Goal: Task Accomplishment & Management: Use online tool/utility

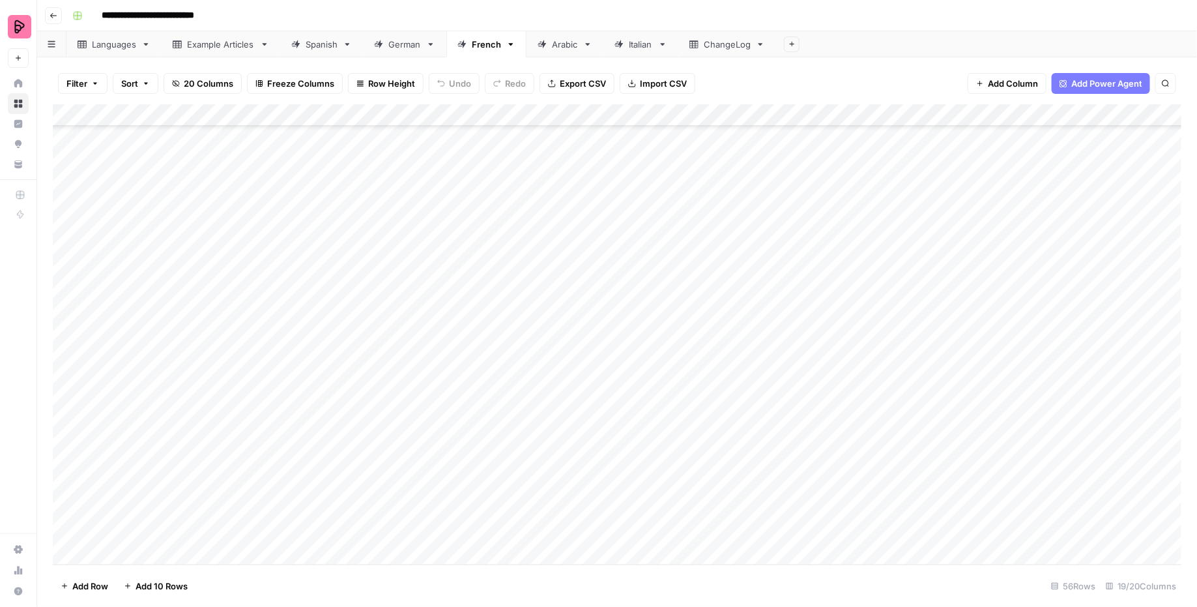
scroll to position [823, 0]
click at [254, 530] on div "Add Column" at bounding box center [618, 334] width 1130 height 461
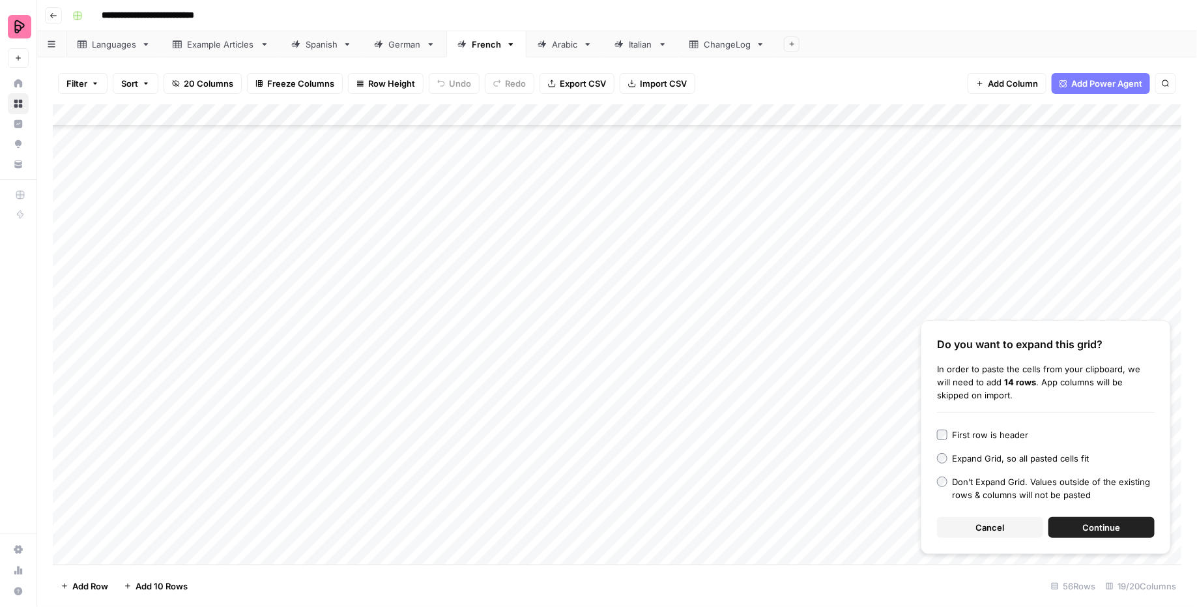
click at [1126, 533] on button "Continue" at bounding box center [1102, 527] width 106 height 21
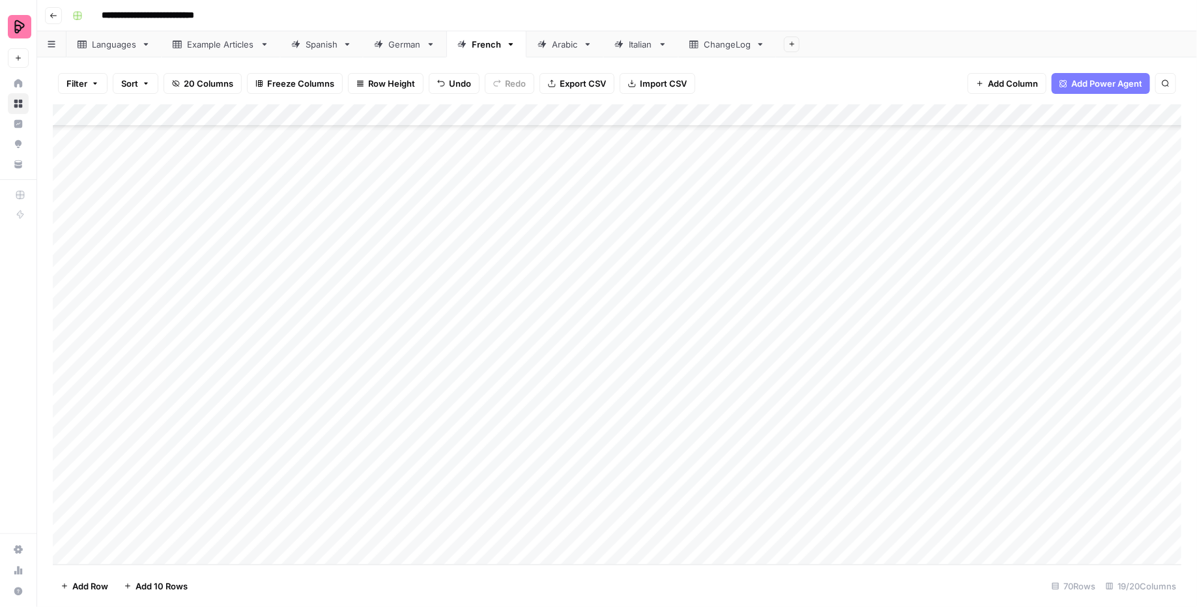
click at [688, 223] on div "Add Column" at bounding box center [618, 334] width 1130 height 461
click at [688, 244] on div "Add Column" at bounding box center [618, 334] width 1130 height 461
click at [688, 269] on div "Add Column" at bounding box center [618, 334] width 1130 height 461
click at [690, 303] on div "Add Column" at bounding box center [618, 334] width 1130 height 461
click at [690, 281] on div "Add Column" at bounding box center [618, 334] width 1130 height 461
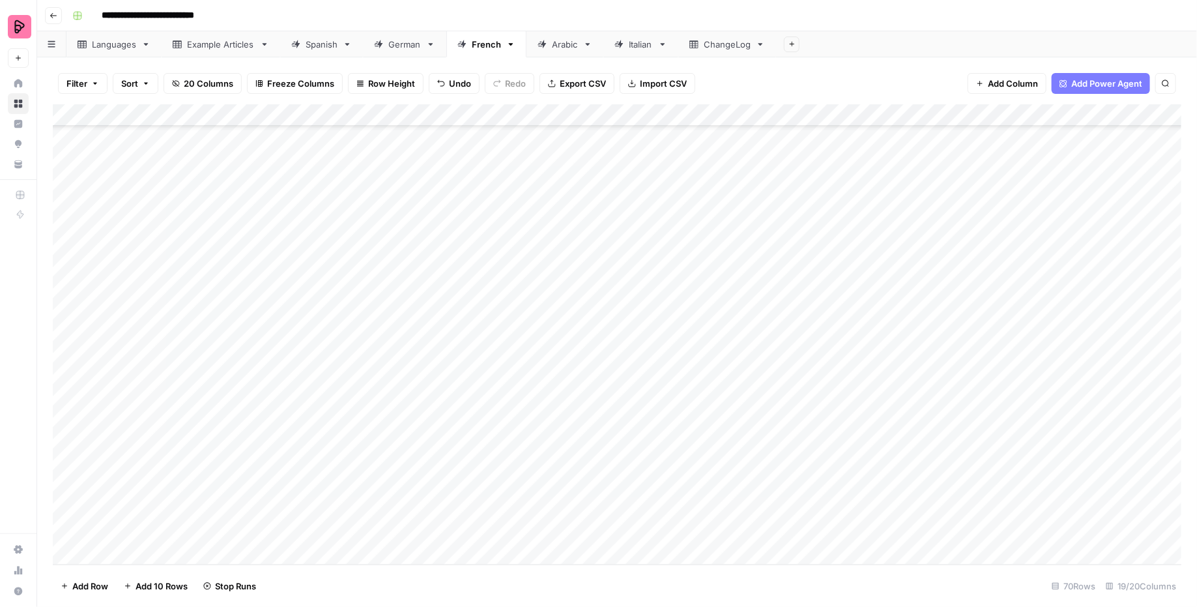
click at [687, 334] on div "Add Column" at bounding box center [618, 334] width 1130 height 461
click at [687, 355] on div "Add Column" at bounding box center [618, 334] width 1130 height 461
click at [690, 375] on div "Add Column" at bounding box center [618, 334] width 1130 height 461
click at [690, 398] on div "Add Column" at bounding box center [618, 334] width 1130 height 461
click at [690, 422] on div "Add Column" at bounding box center [618, 334] width 1130 height 461
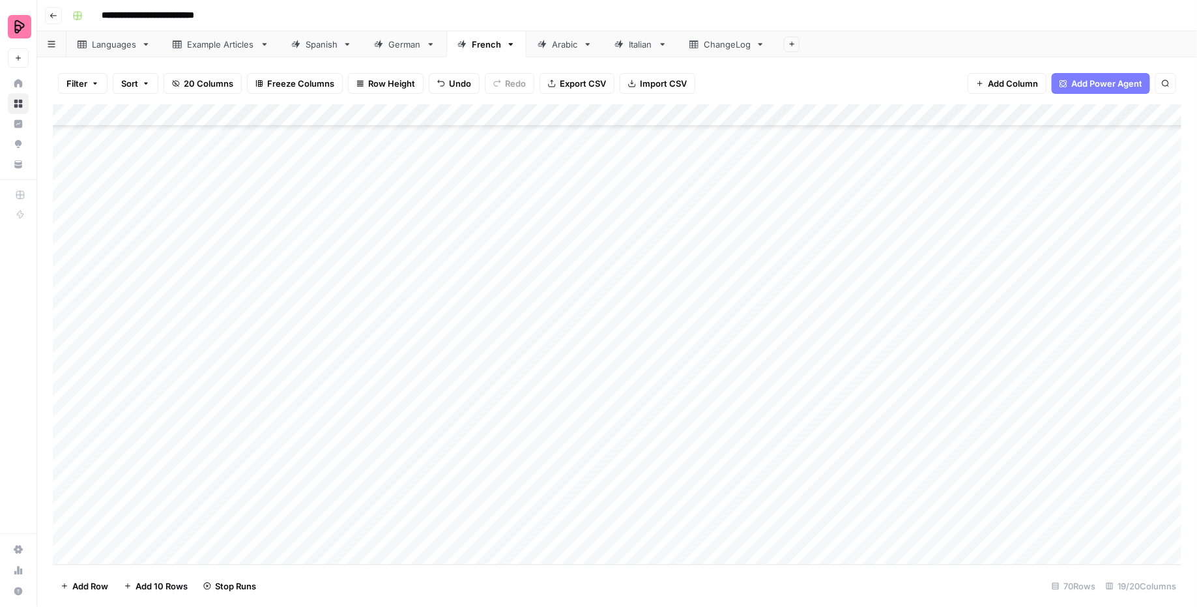
click at [690, 443] on div "Add Column" at bounding box center [618, 334] width 1130 height 461
click at [689, 465] on div "Add Column" at bounding box center [618, 334] width 1130 height 461
click at [690, 485] on div "Add Column" at bounding box center [618, 334] width 1130 height 461
click at [688, 512] on div "Add Column" at bounding box center [618, 334] width 1130 height 461
click at [688, 527] on div "Add Column" at bounding box center [618, 334] width 1130 height 461
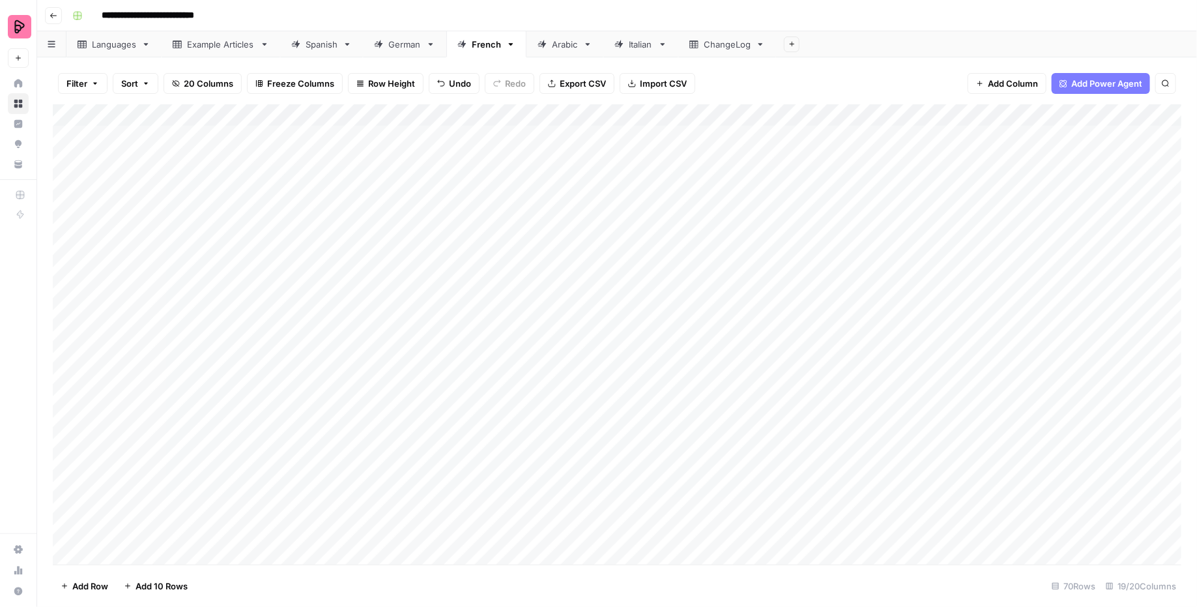
scroll to position [0, 0]
click at [313, 52] on link "Spanish" at bounding box center [321, 44] width 83 height 26
click at [663, 84] on span "Import CSV" at bounding box center [661, 83] width 47 height 13
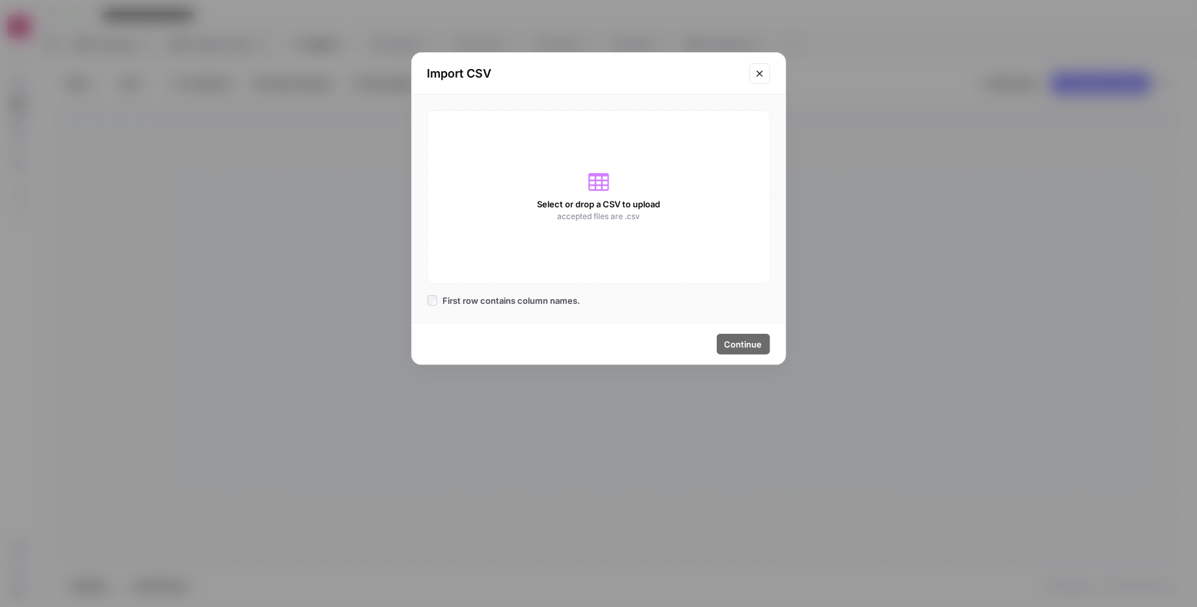
click at [763, 76] on icon "Close modal" at bounding box center [760, 73] width 10 height 10
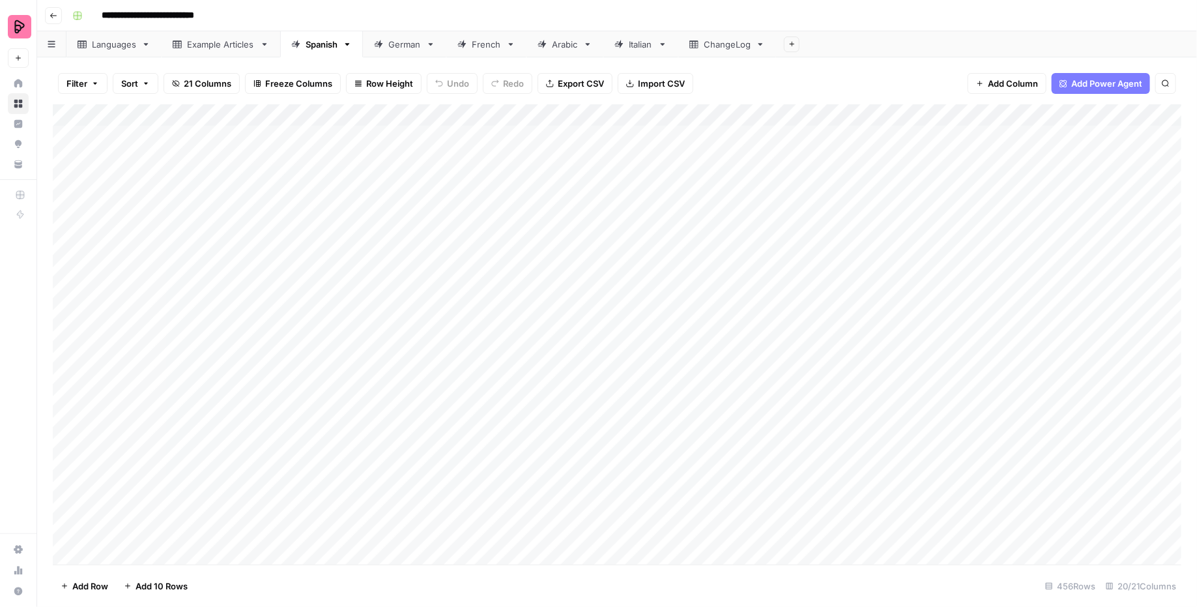
click at [593, 82] on span "Export CSV" at bounding box center [581, 83] width 46 height 13
click at [620, 63] on div "Filter Sort 21 Columns Freeze Columns Row Height Undo Redo Export CSV Import CS…" at bounding box center [617, 84] width 1129 height 42
click at [574, 95] on div "Filter Sort 21 Columns Freeze Columns Row Height Undo Redo Export CSV Import CS…" at bounding box center [617, 84] width 1129 height 42
click at [66, 269] on div "Add Column" at bounding box center [618, 334] width 1130 height 461
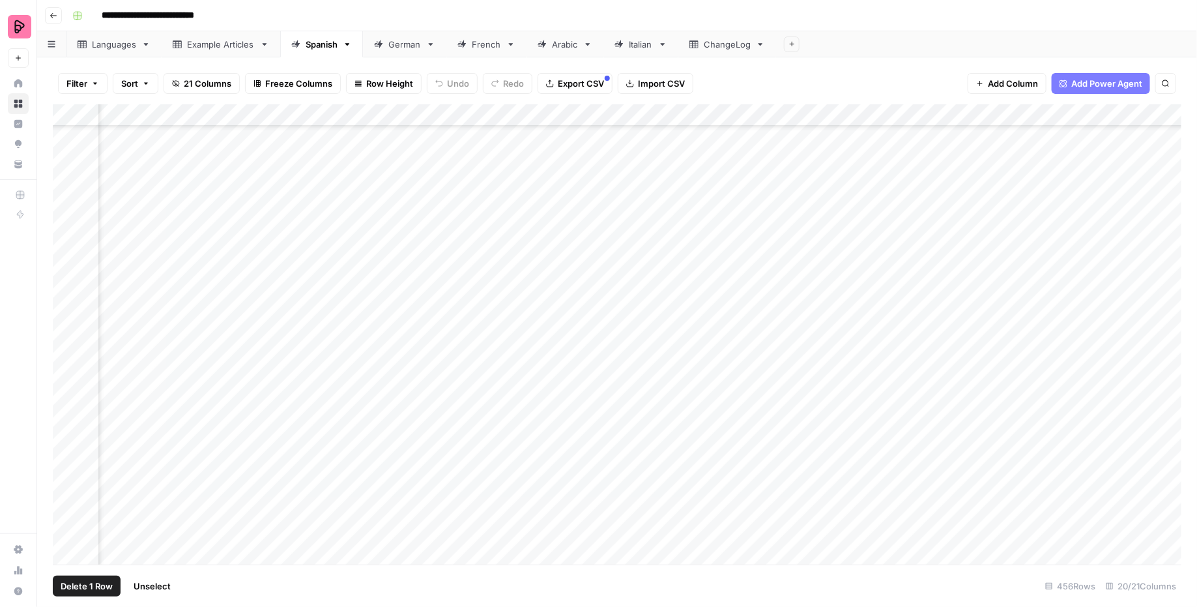
click at [66, 293] on div "Add Column" at bounding box center [618, 334] width 1130 height 461
click at [65, 315] on div "Add Column" at bounding box center [618, 334] width 1130 height 461
click at [65, 336] on div "Add Column" at bounding box center [618, 334] width 1130 height 461
click at [65, 363] on div "Add Column" at bounding box center [618, 334] width 1130 height 461
click at [65, 382] on div "Add Column" at bounding box center [618, 334] width 1130 height 461
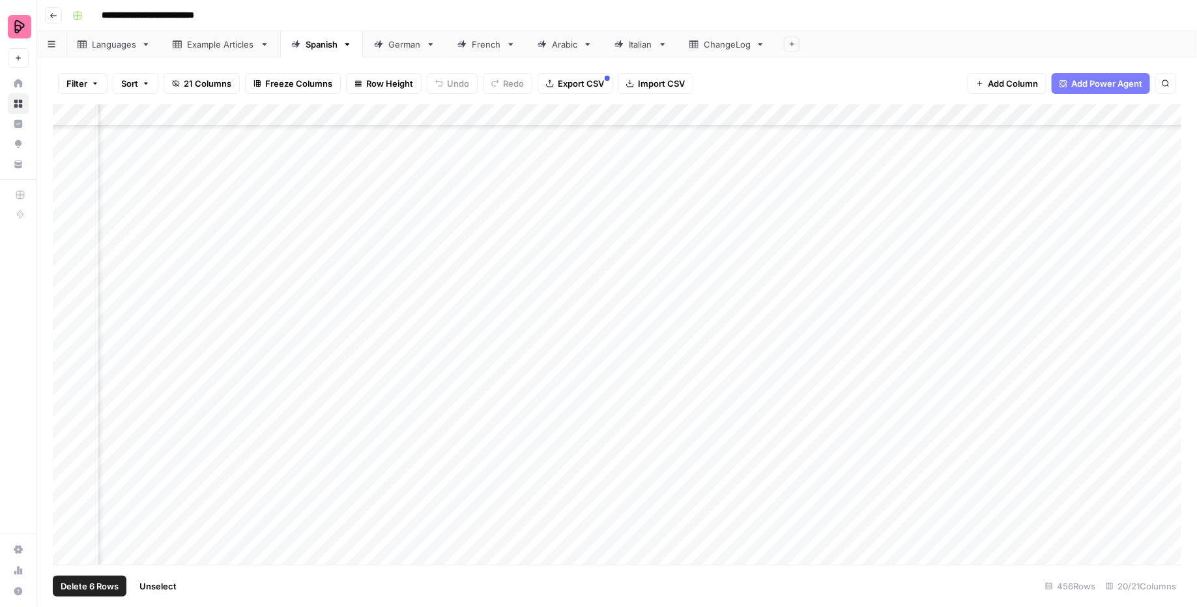
click at [64, 409] on div "Add Column" at bounding box center [618, 334] width 1130 height 461
click at [68, 460] on div "Add Column" at bounding box center [618, 334] width 1130 height 461
click at [68, 445] on div "Add Column" at bounding box center [618, 334] width 1130 height 461
click at [68, 430] on div "Add Column" at bounding box center [618, 334] width 1130 height 461
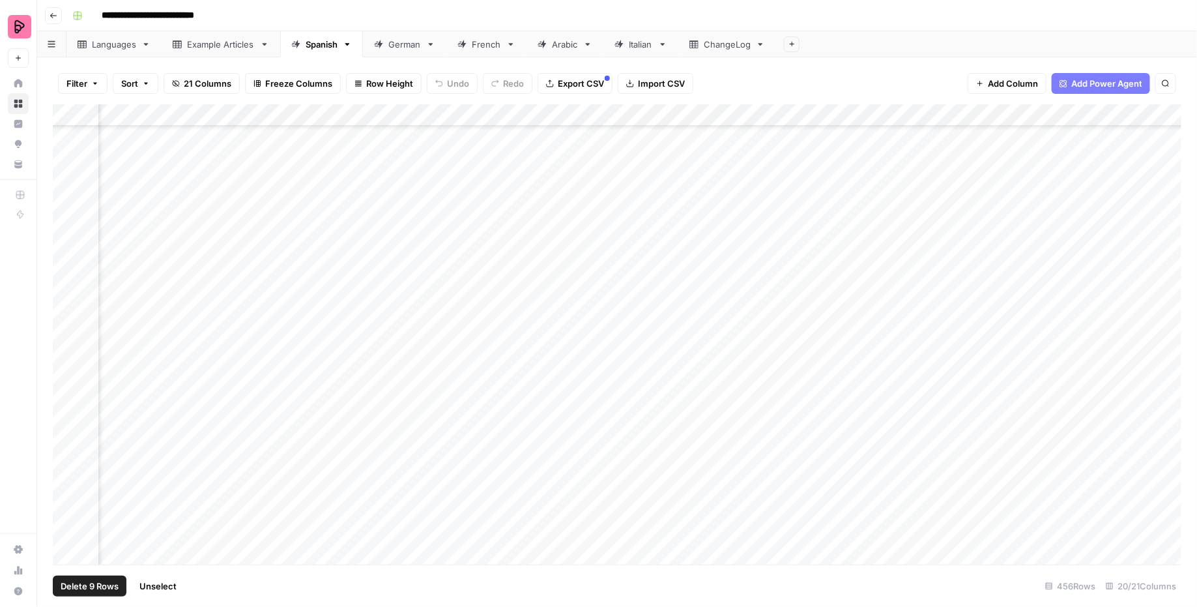
click at [68, 196] on div "Add Column" at bounding box center [618, 334] width 1130 height 461
click at [68, 223] on div "Add Column" at bounding box center [618, 334] width 1130 height 461
click at [67, 257] on div "Add Column" at bounding box center [618, 334] width 1130 height 461
click at [70, 243] on div "Add Column" at bounding box center [618, 334] width 1130 height 461
click at [66, 272] on div "Add Column" at bounding box center [618, 334] width 1130 height 461
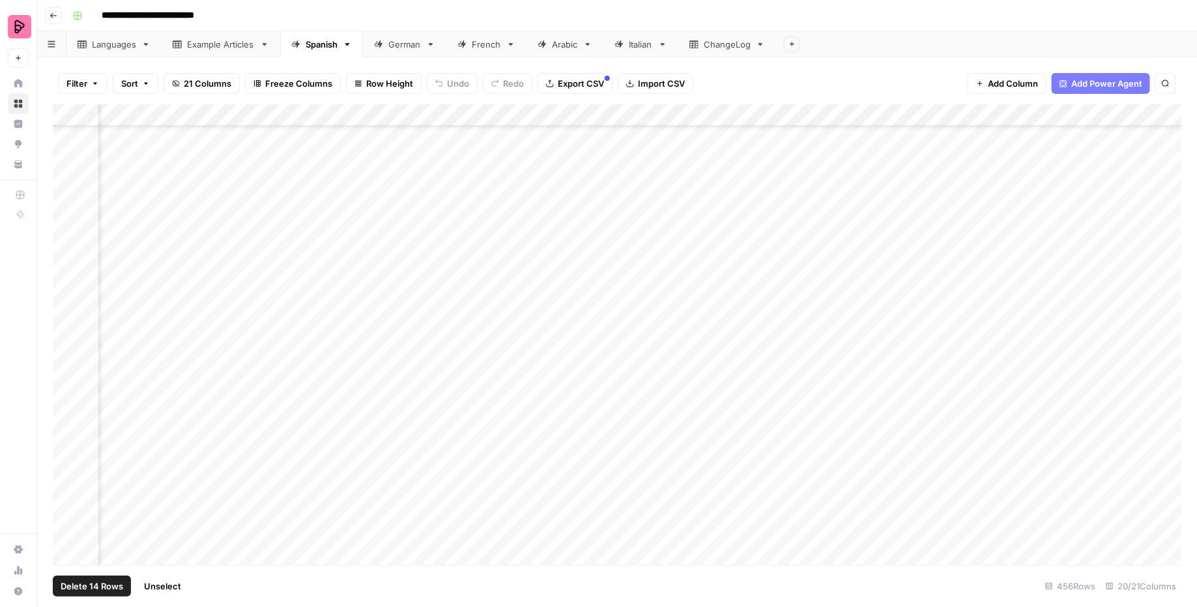
click at [70, 292] on div "Add Column" at bounding box center [618, 334] width 1130 height 461
click at [70, 310] on div "Add Column" at bounding box center [618, 334] width 1130 height 461
click at [65, 336] on div "Add Column" at bounding box center [618, 334] width 1130 height 461
click at [65, 358] on div "Add Column" at bounding box center [618, 334] width 1130 height 461
click at [65, 377] on div "Add Column" at bounding box center [618, 334] width 1130 height 461
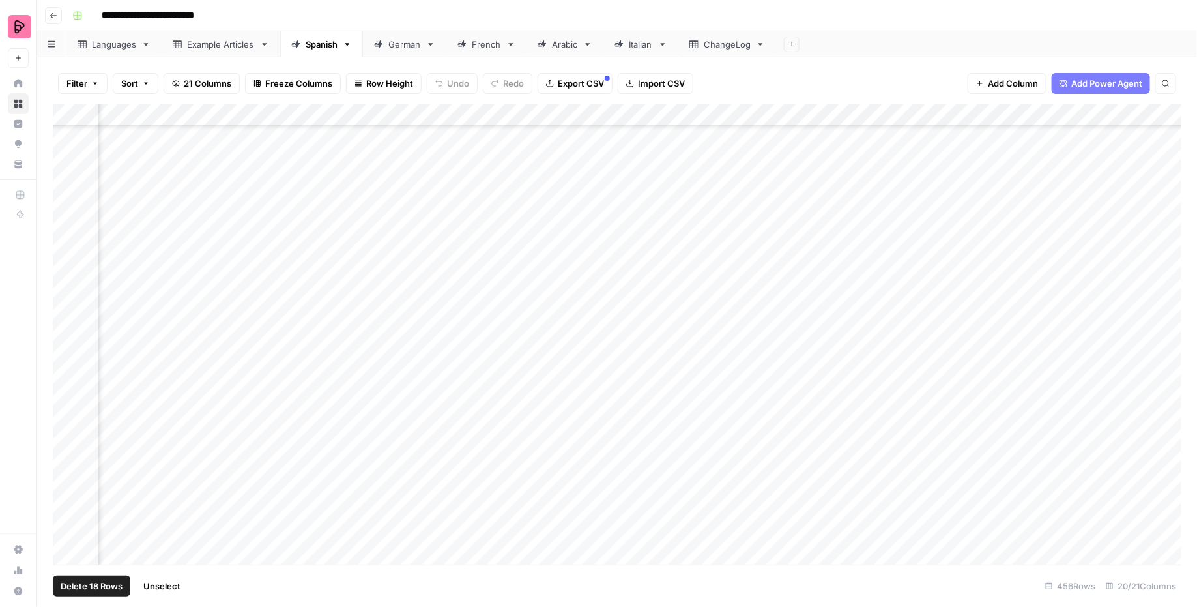
click at [65, 397] on div "Add Column" at bounding box center [618, 334] width 1130 height 461
click at [65, 424] on div "Add Column" at bounding box center [618, 334] width 1130 height 461
click at [66, 456] on div "Add Column" at bounding box center [618, 334] width 1130 height 461
click at [65, 441] on div "Add Column" at bounding box center [618, 334] width 1130 height 461
click at [65, 470] on div "Add Column" at bounding box center [618, 334] width 1130 height 461
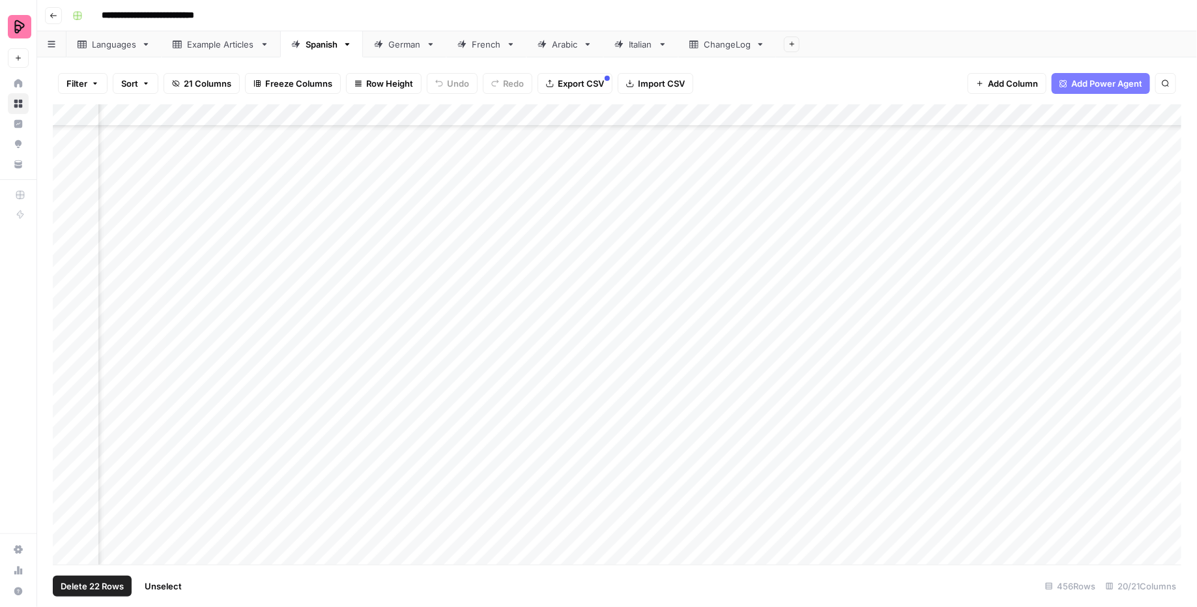
click at [65, 490] on div "Add Column" at bounding box center [618, 334] width 1130 height 461
click at [65, 508] on div "Add Column" at bounding box center [618, 334] width 1130 height 461
click at [66, 148] on div "Add Column" at bounding box center [618, 334] width 1130 height 461
click at [66, 174] on div "Add Column" at bounding box center [618, 334] width 1130 height 461
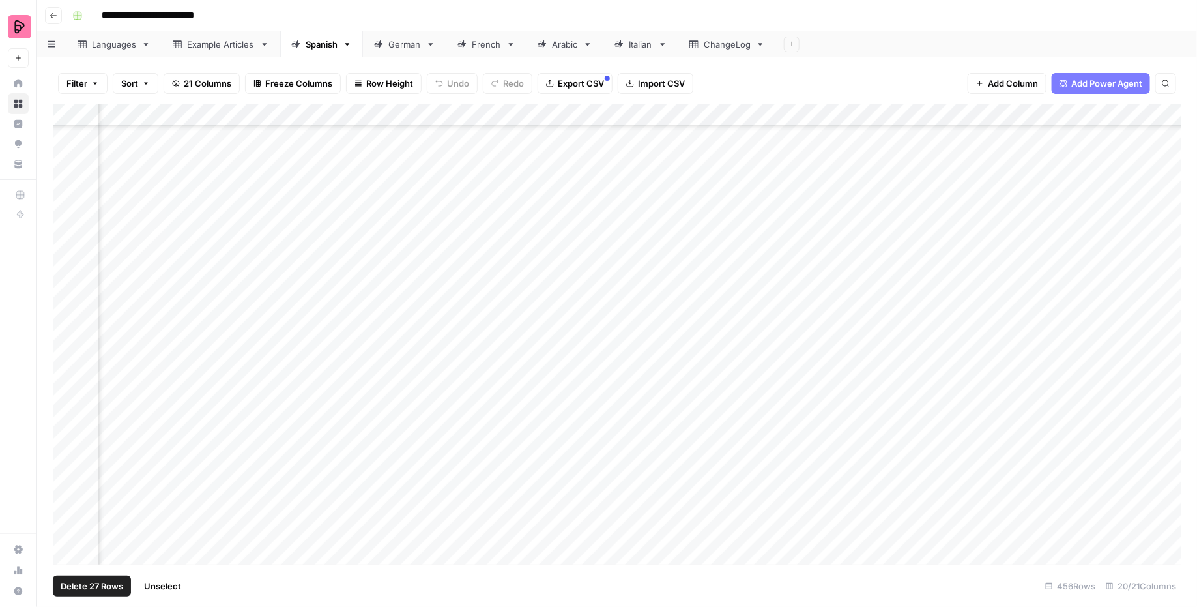
click at [66, 190] on div "Add Column" at bounding box center [618, 334] width 1130 height 461
click at [64, 221] on div "Add Column" at bounding box center [618, 334] width 1130 height 461
click at [64, 246] on div "Add Column" at bounding box center [618, 334] width 1130 height 461
click at [67, 235] on div "Add Column" at bounding box center [618, 334] width 1130 height 461
click at [67, 216] on div "Add Column" at bounding box center [618, 334] width 1130 height 461
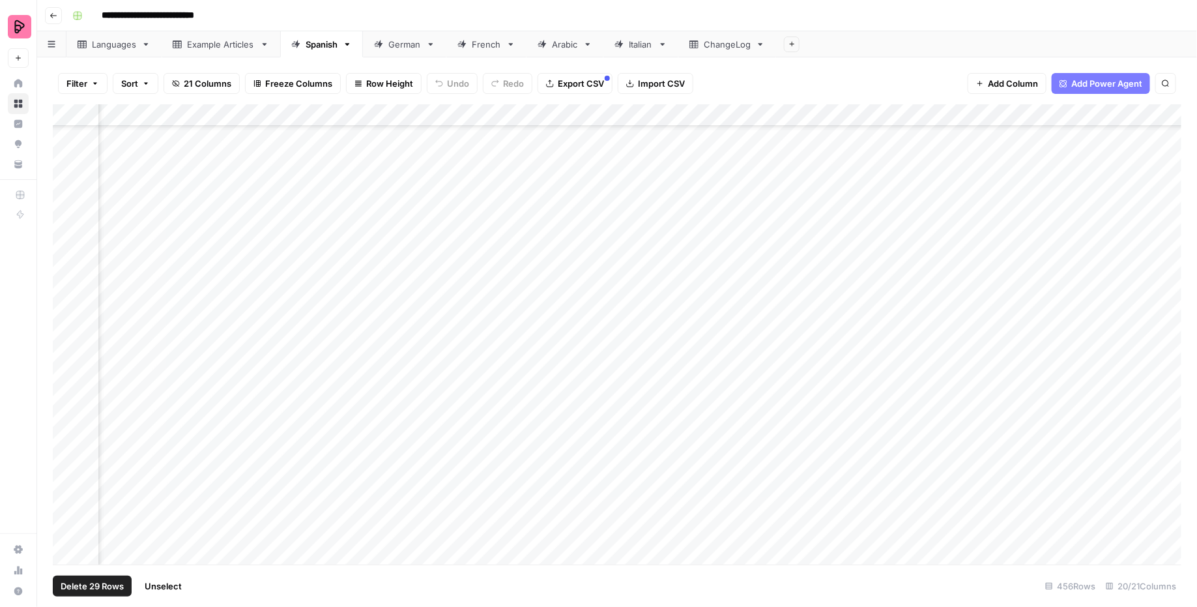
click at [66, 260] on div "Add Column" at bounding box center [618, 334] width 1130 height 461
click at [66, 281] on div "Add Column" at bounding box center [618, 334] width 1130 height 461
click at [66, 298] on div "Add Column" at bounding box center [618, 334] width 1130 height 461
click at [68, 329] on div "Add Column" at bounding box center [618, 334] width 1130 height 461
click at [67, 350] on div "Add Column" at bounding box center [618, 334] width 1130 height 461
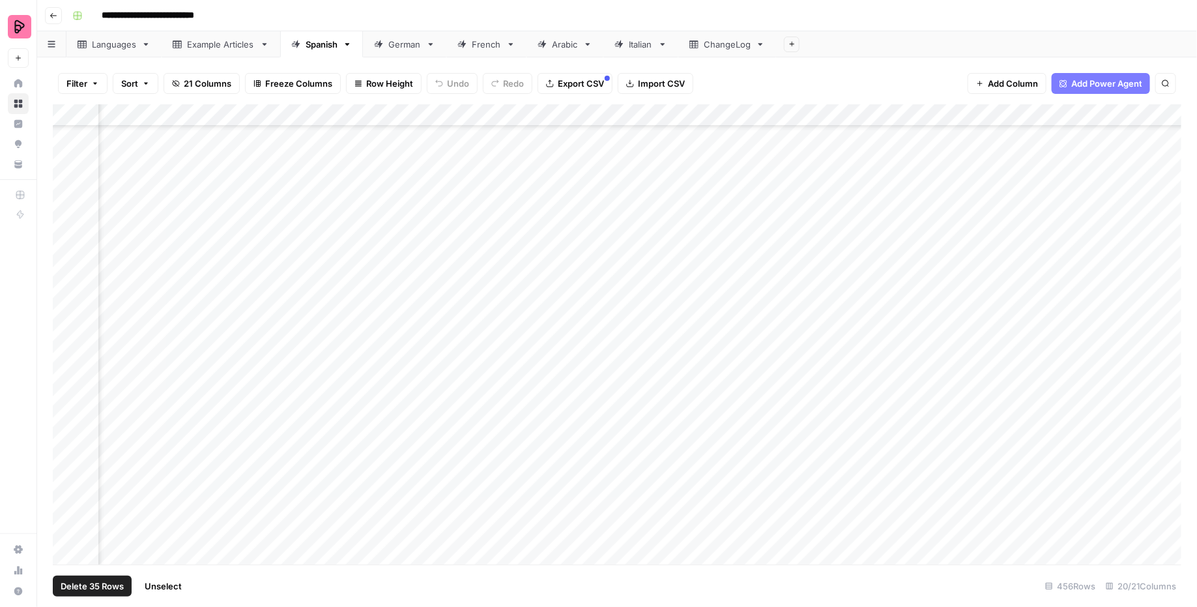
click at [66, 367] on div "Add Column" at bounding box center [618, 334] width 1130 height 461
click at [66, 396] on div "Add Column" at bounding box center [618, 334] width 1130 height 461
click at [67, 418] on div "Add Column" at bounding box center [618, 334] width 1130 height 461
click at [67, 441] on div "Add Column" at bounding box center [618, 334] width 1130 height 461
click at [67, 454] on div "Add Column" at bounding box center [618, 334] width 1130 height 461
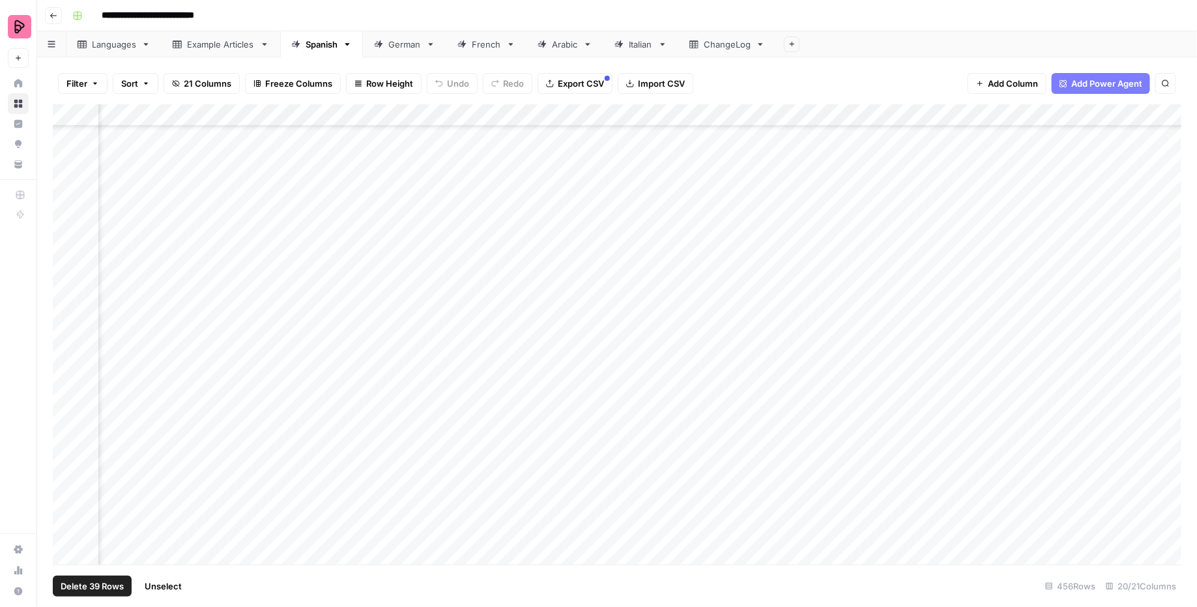
scroll to position [8282, 152]
click at [61, 164] on div "Add Column" at bounding box center [618, 334] width 1130 height 461
click at [65, 186] on div "Add Column" at bounding box center [618, 334] width 1130 height 461
click at [65, 165] on div "Add Column" at bounding box center [618, 334] width 1130 height 461
click at [65, 209] on div "Add Column" at bounding box center [618, 334] width 1130 height 461
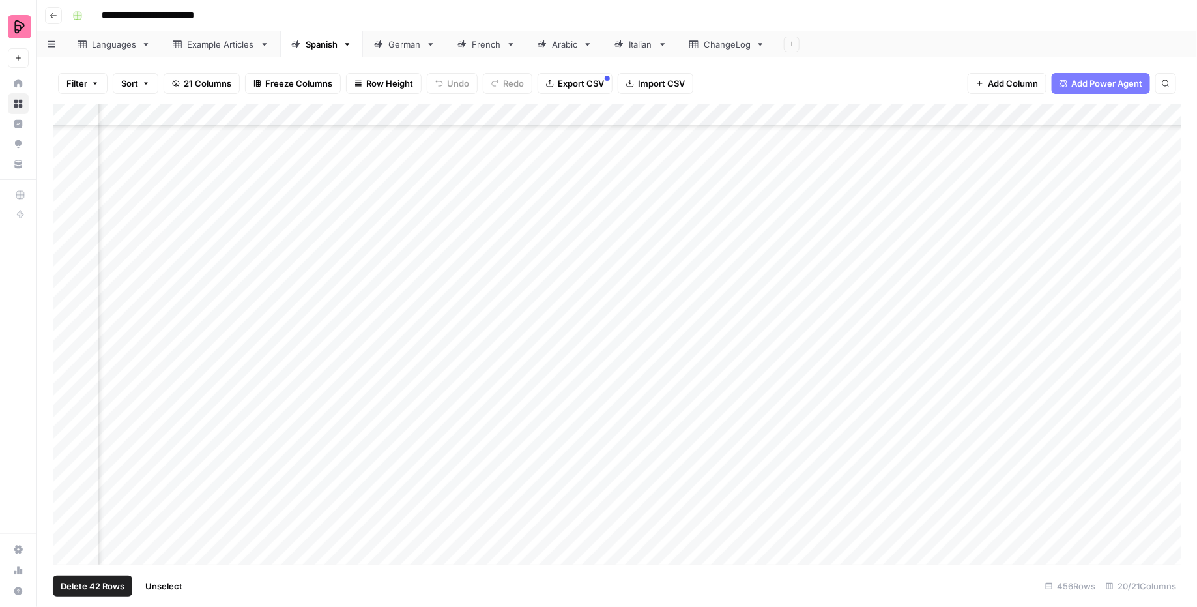
click at [68, 232] on div "Add Column" at bounding box center [618, 334] width 1130 height 461
click at [65, 252] on div "Add Column" at bounding box center [618, 334] width 1130 height 461
click at [65, 282] on div "Add Column" at bounding box center [618, 334] width 1130 height 461
click at [65, 302] on div "Add Column" at bounding box center [618, 334] width 1130 height 461
click at [69, 323] on div "Add Column" at bounding box center [618, 334] width 1130 height 461
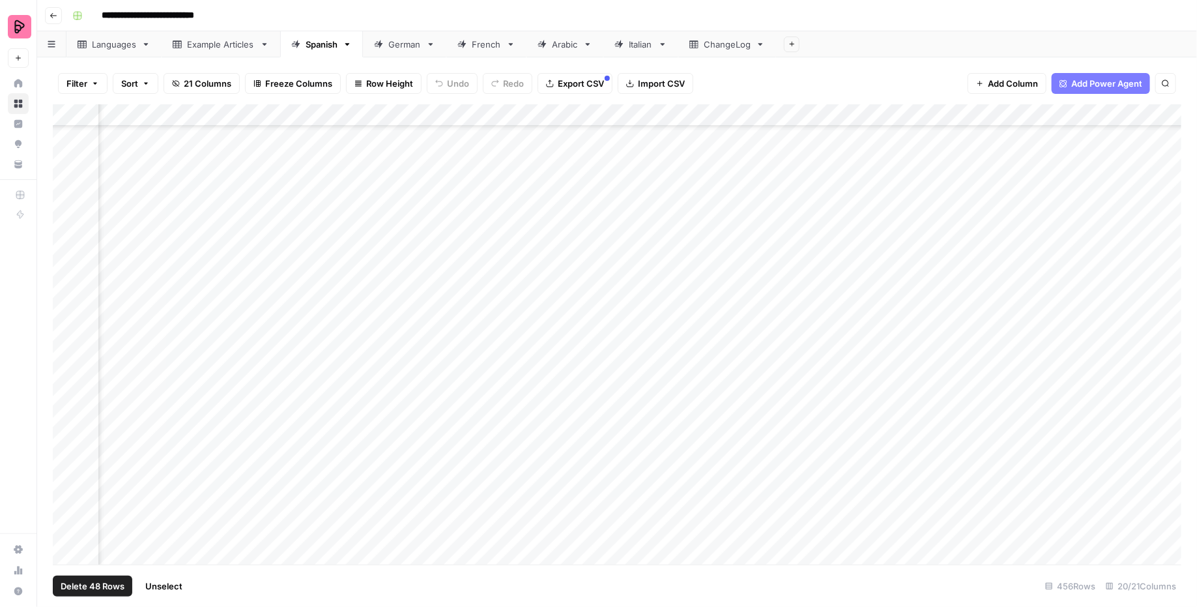
click at [69, 340] on div "Add Column" at bounding box center [618, 334] width 1130 height 461
click at [70, 363] on div "Add Column" at bounding box center [618, 334] width 1130 height 461
click at [68, 381] on div "Add Column" at bounding box center [618, 334] width 1130 height 461
click at [66, 408] on div "Add Column" at bounding box center [618, 334] width 1130 height 461
click at [66, 434] on div "Add Column" at bounding box center [618, 334] width 1130 height 461
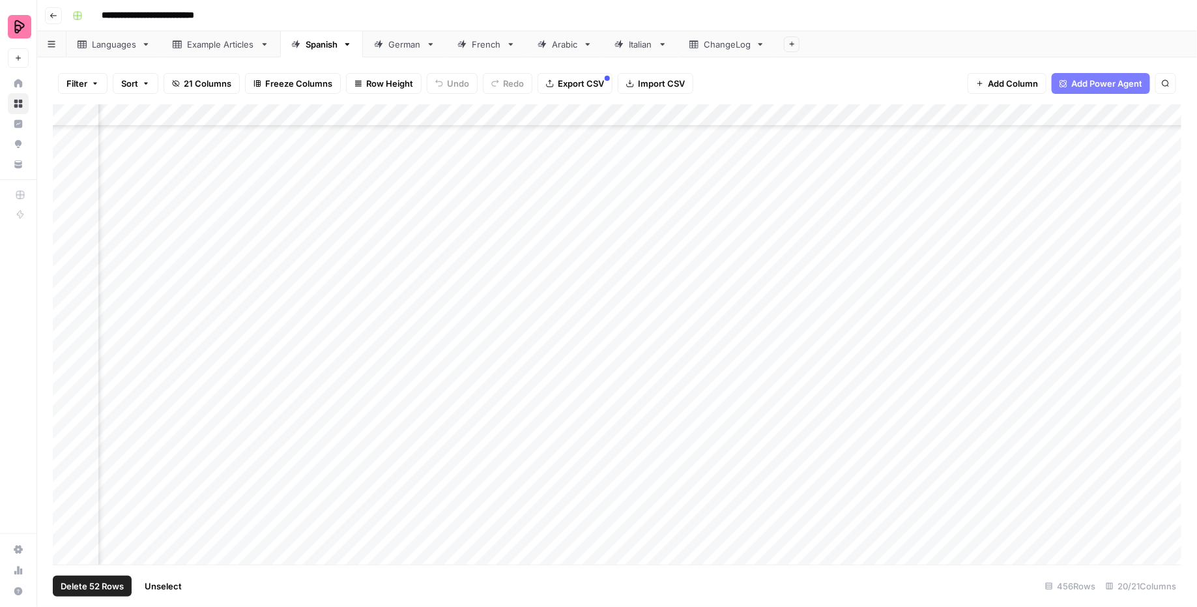
click at [66, 457] on div "Add Column" at bounding box center [618, 334] width 1130 height 461
click at [66, 474] on div "Add Column" at bounding box center [618, 334] width 1130 height 461
click at [66, 498] on div "Add Column" at bounding box center [618, 334] width 1130 height 461
click at [66, 518] on div "Add Column" at bounding box center [618, 334] width 1130 height 461
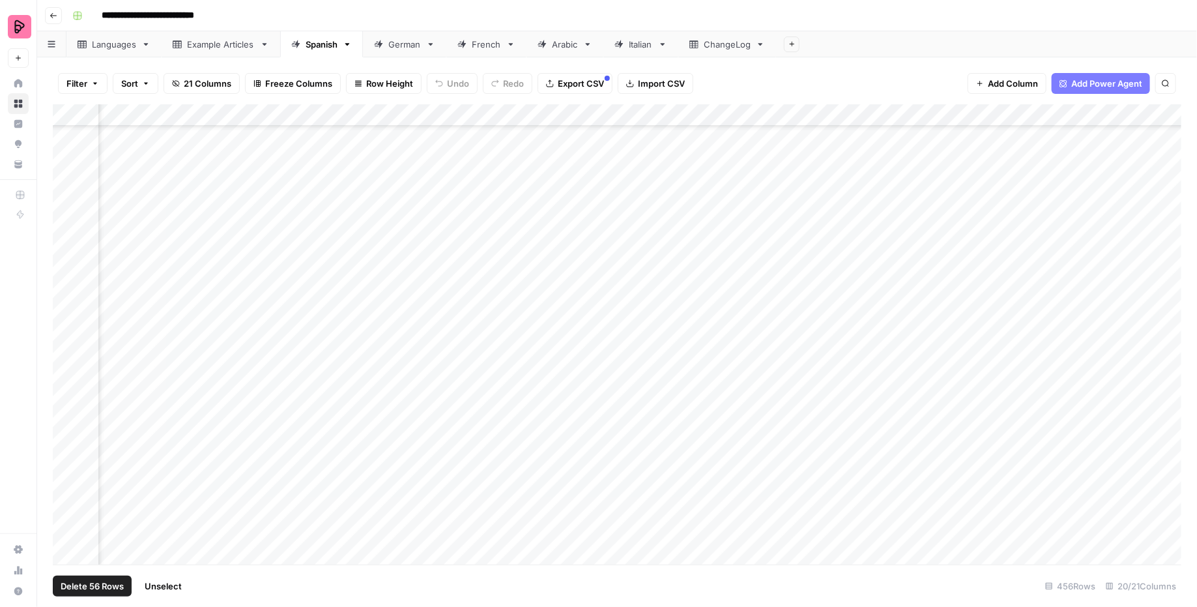
click at [68, 261] on div "Add Column" at bounding box center [618, 334] width 1130 height 461
click at [67, 292] on div "Add Column" at bounding box center [618, 334] width 1130 height 461
click at [67, 308] on div "Add Column" at bounding box center [618, 334] width 1130 height 461
click at [67, 274] on div "Add Column" at bounding box center [618, 334] width 1130 height 461
click at [68, 289] on div "Add Column" at bounding box center [618, 334] width 1130 height 461
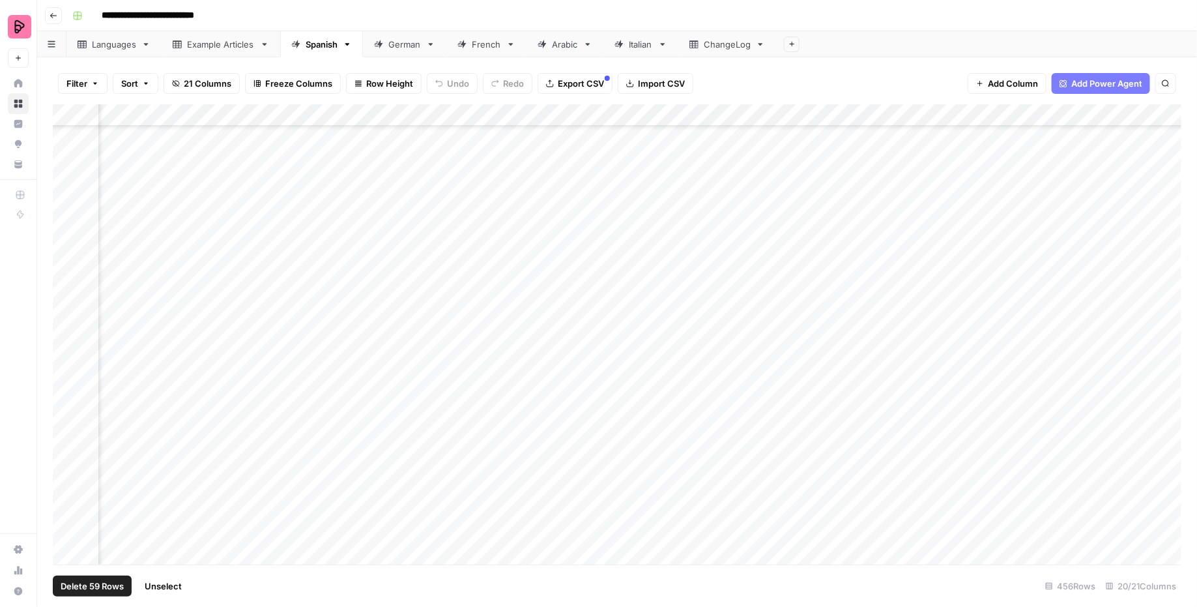
click at [65, 329] on div "Add Column" at bounding box center [618, 334] width 1130 height 461
click at [66, 354] on div "Add Column" at bounding box center [618, 334] width 1130 height 461
click at [66, 372] on div "Add Column" at bounding box center [618, 334] width 1130 height 461
click at [66, 393] on div "Add Column" at bounding box center [618, 334] width 1130 height 461
click at [70, 428] on div "Add Column" at bounding box center [618, 334] width 1130 height 461
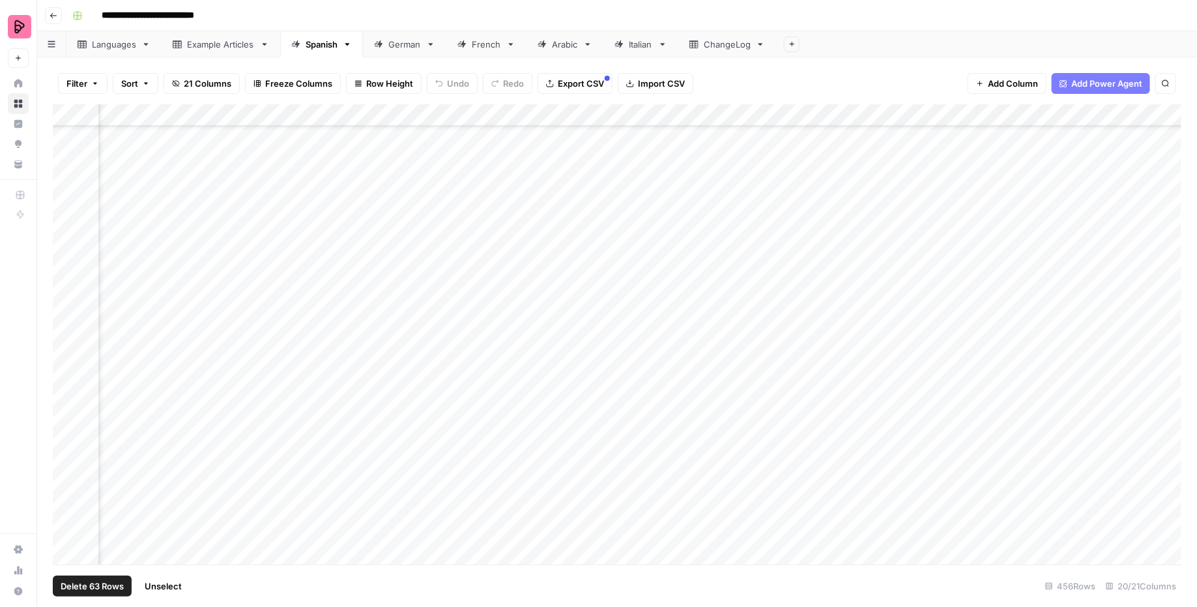
click at [68, 413] on div "Add Column" at bounding box center [618, 334] width 1130 height 461
click at [68, 443] on div "Add Column" at bounding box center [618, 334] width 1130 height 461
click at [66, 461] on div "Add Column" at bounding box center [618, 334] width 1130 height 461
click at [66, 488] on div "Add Column" at bounding box center [618, 334] width 1130 height 461
click at [65, 511] on div "Add Column" at bounding box center [618, 334] width 1130 height 461
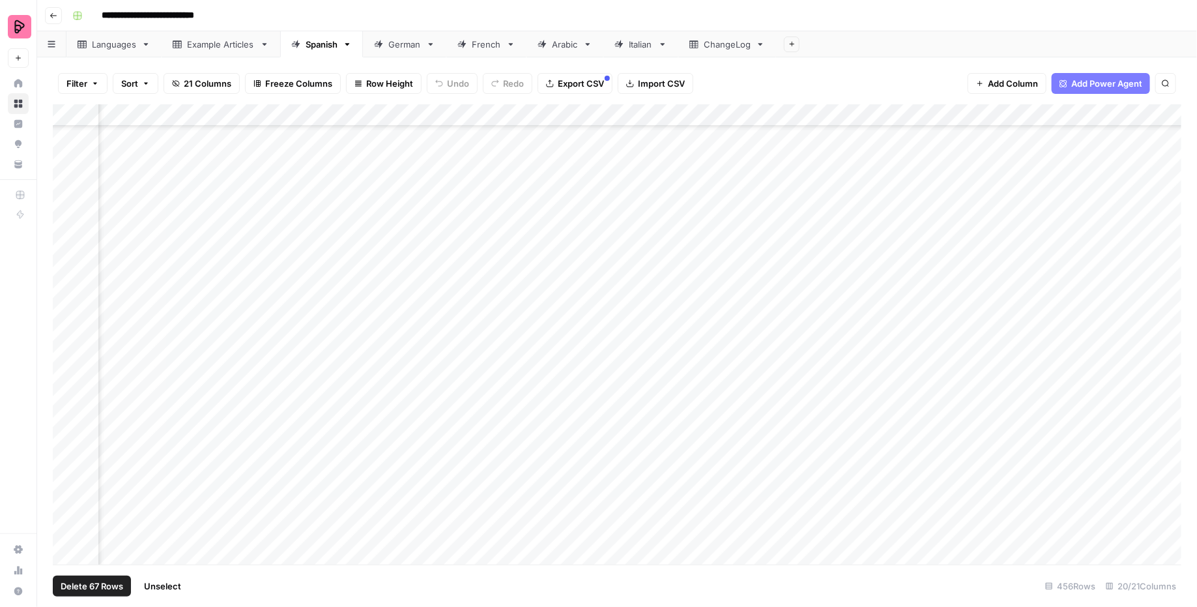
click at [65, 527] on div "Add Column" at bounding box center [618, 334] width 1130 height 461
click at [68, 549] on div "Add Column" at bounding box center [618, 334] width 1130 height 461
click at [68, 504] on div "Add Column" at bounding box center [618, 334] width 1130 height 461
click at [589, 84] on span "Export CSV" at bounding box center [581, 83] width 46 height 13
click at [640, 120] on div "Add Column" at bounding box center [618, 334] width 1130 height 461
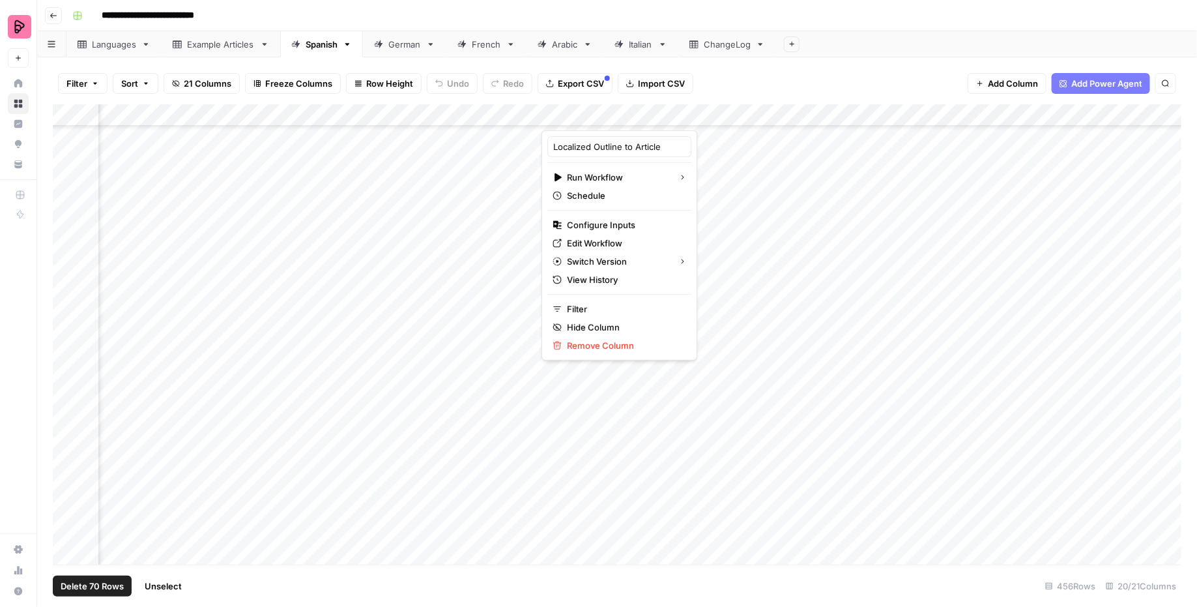
click at [640, 120] on div at bounding box center [606, 117] width 128 height 26
click at [600, 324] on span "Hide Column" at bounding box center [624, 327] width 114 height 13
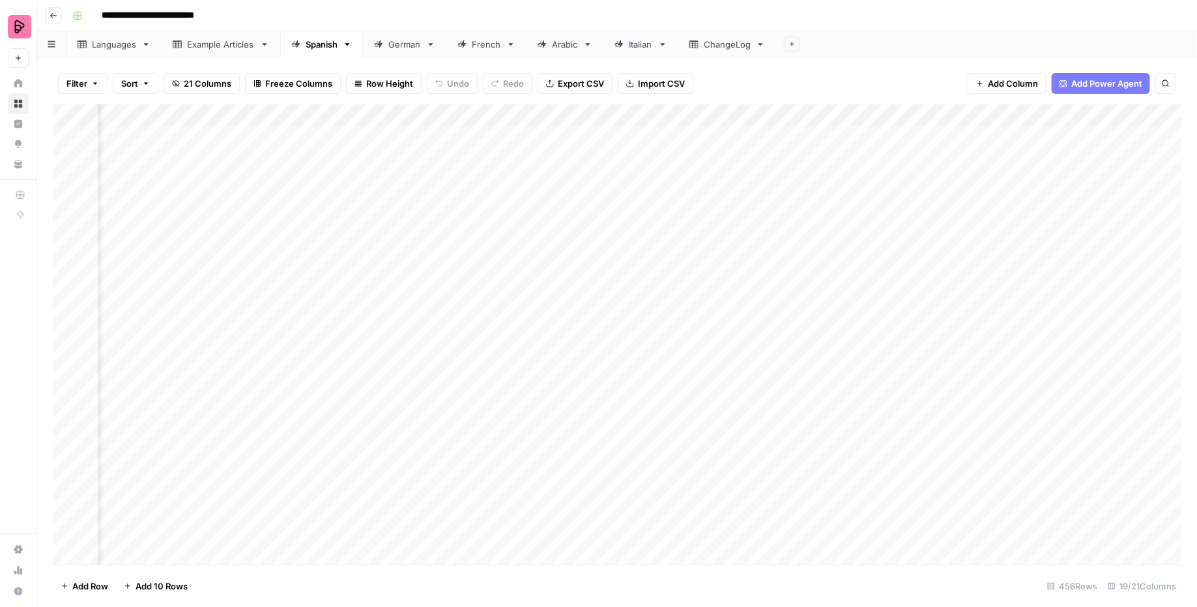
scroll to position [0, 0]
click at [394, 46] on div "German" at bounding box center [404, 44] width 33 height 13
click at [325, 46] on div "Spanish" at bounding box center [322, 44] width 32 height 13
click at [227, 93] on div "Filter Sort 21 Columns Freeze Columns Row Height Undo Redo Export CSV Import CS…" at bounding box center [617, 84] width 1129 height 42
click at [226, 89] on span "21 Columns" at bounding box center [208, 83] width 48 height 13
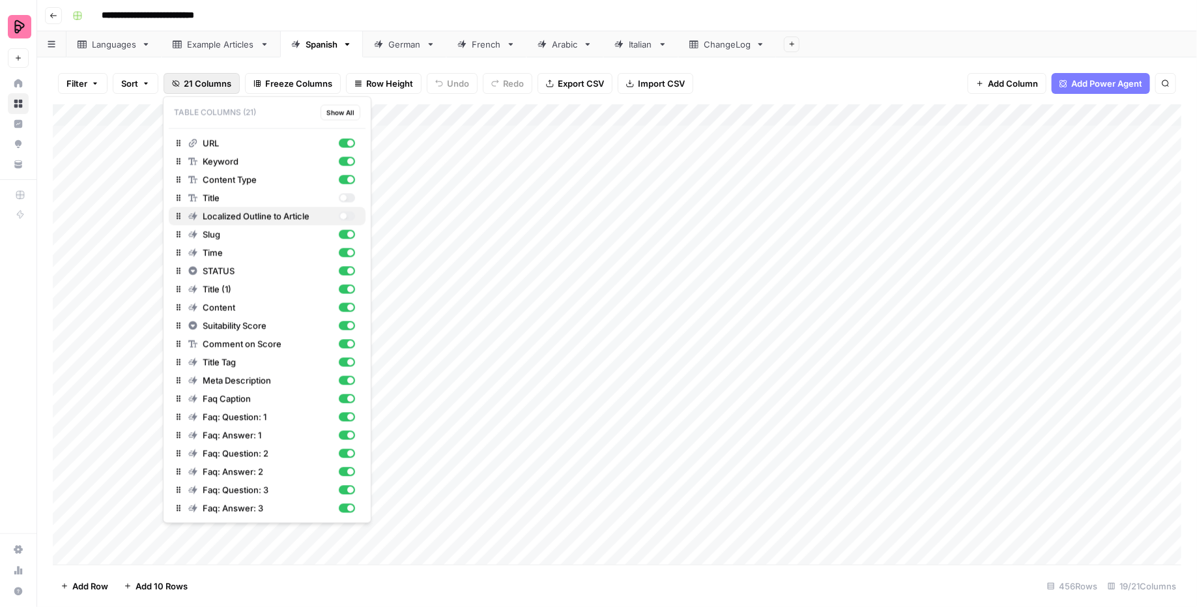
click at [349, 210] on div "Localized Outline to Article" at bounding box center [271, 216] width 167 height 13
click at [343, 195] on div "button" at bounding box center [343, 198] width 7 height 7
click at [712, 89] on div "Filter Sort 21 Columns Freeze Columns Row Height Undo Redo Export CSV Import CS…" at bounding box center [617, 84] width 1129 height 42
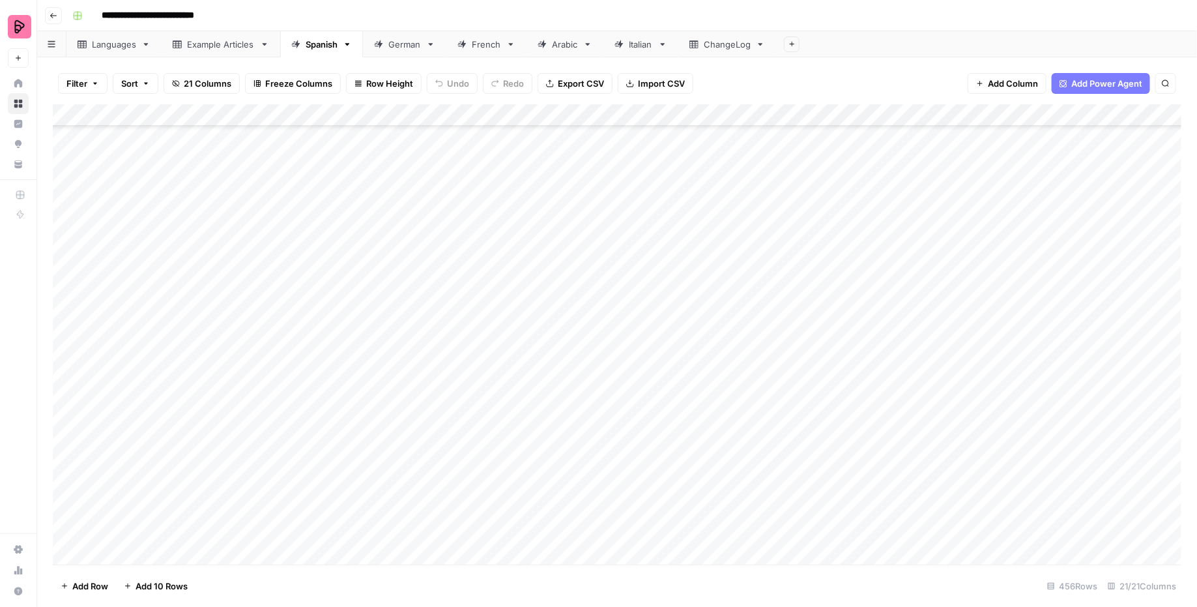
scroll to position [7080, 0]
click at [214, 83] on span "21 Columns" at bounding box center [208, 83] width 48 height 13
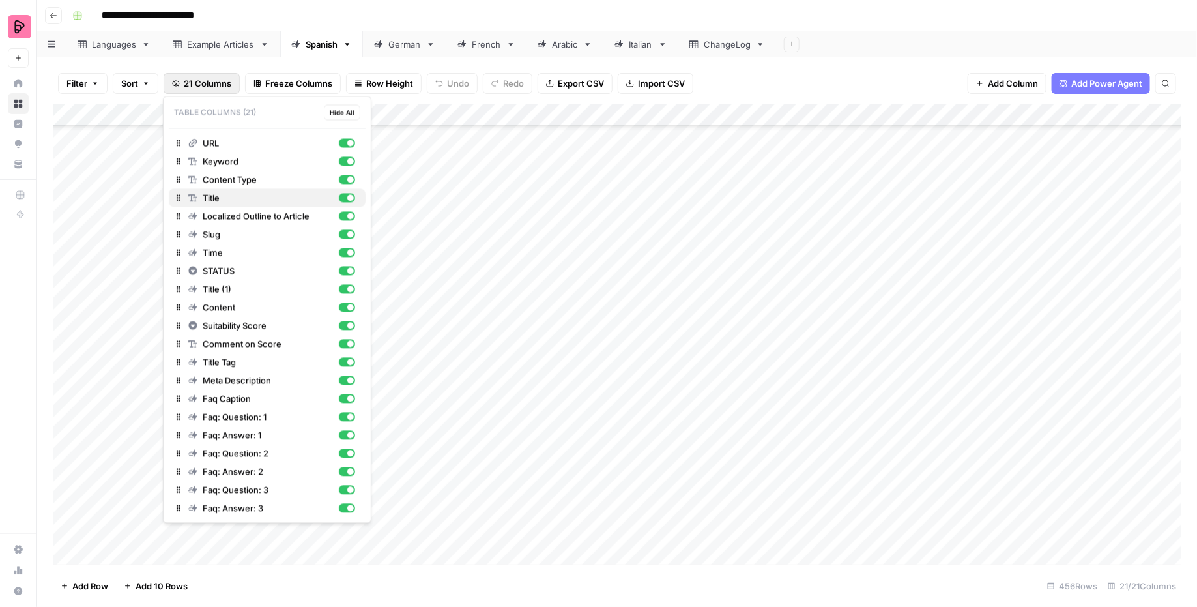
click at [349, 195] on div "button" at bounding box center [350, 198] width 7 height 7
click at [487, 44] on div "French" at bounding box center [486, 44] width 29 height 13
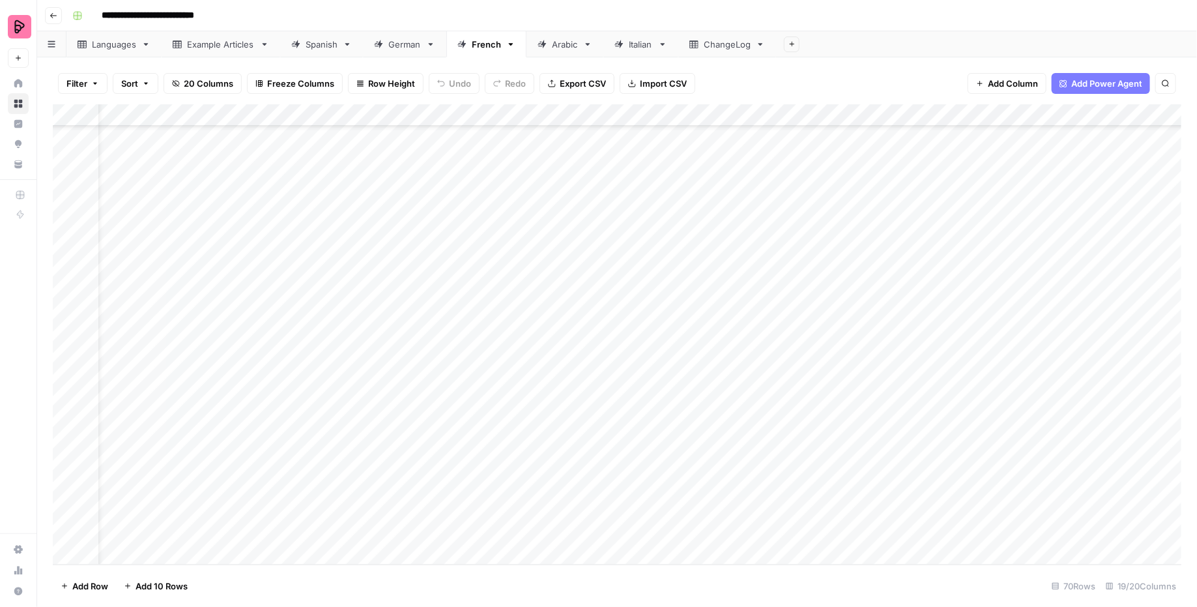
scroll to position [1133, 63]
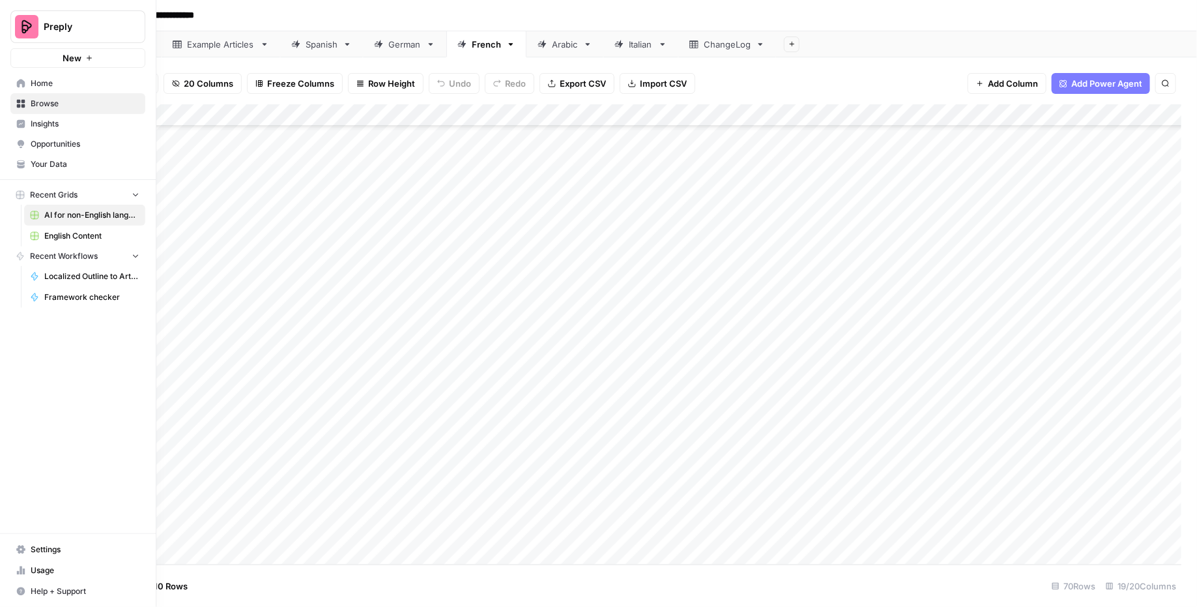
click at [56, 160] on span "Your Data" at bounding box center [85, 164] width 109 height 12
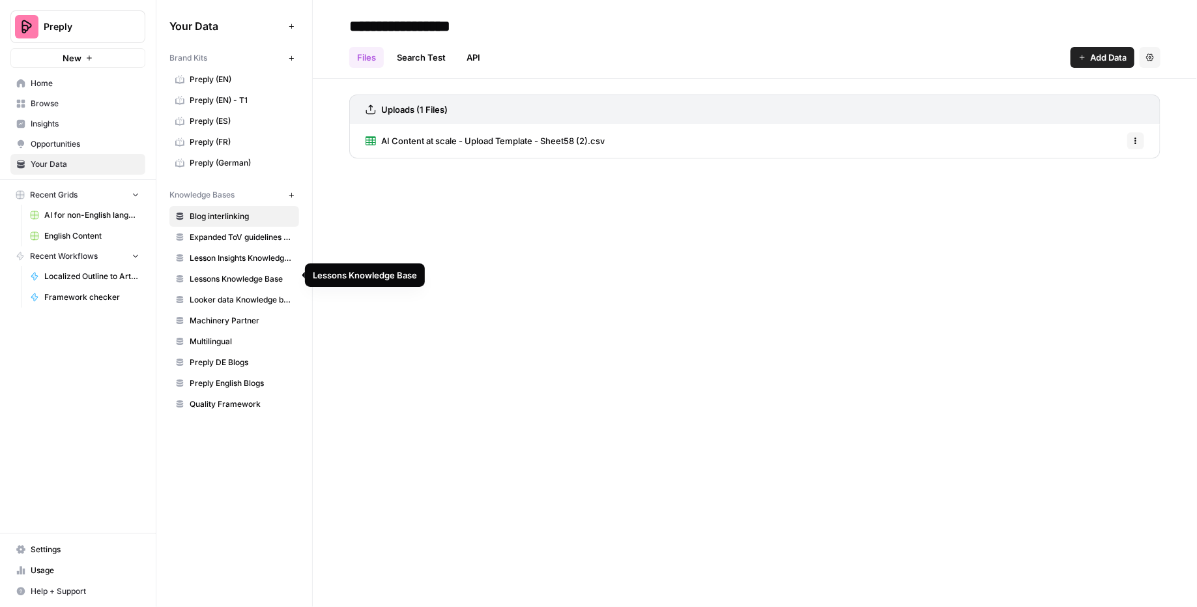
click at [235, 331] on link "Multilingual" at bounding box center [234, 341] width 130 height 21
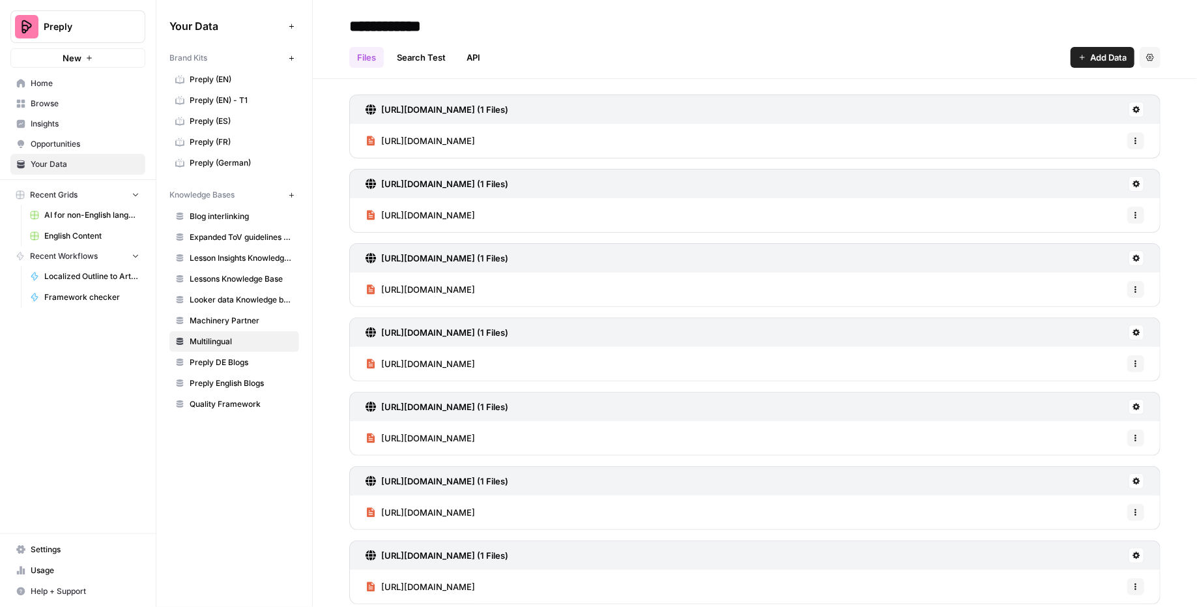
click at [238, 80] on span "Preply (EN)" at bounding box center [242, 80] width 104 height 12
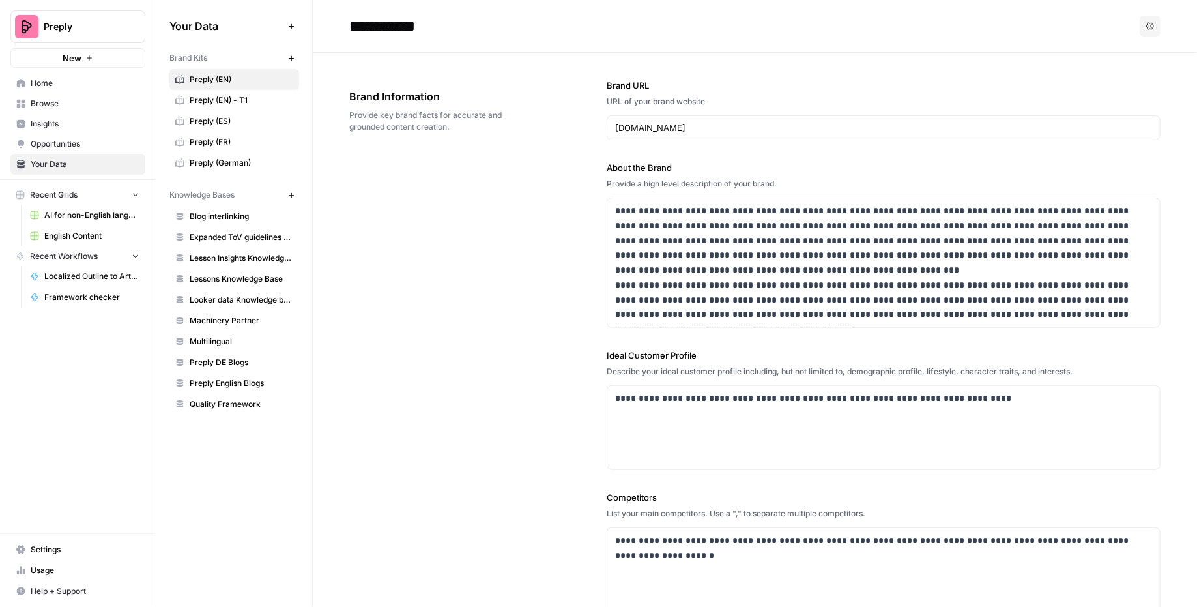
click at [233, 107] on link "Preply (EN) - T1" at bounding box center [234, 100] width 130 height 21
click at [254, 80] on span "Preply (EN)" at bounding box center [242, 80] width 104 height 12
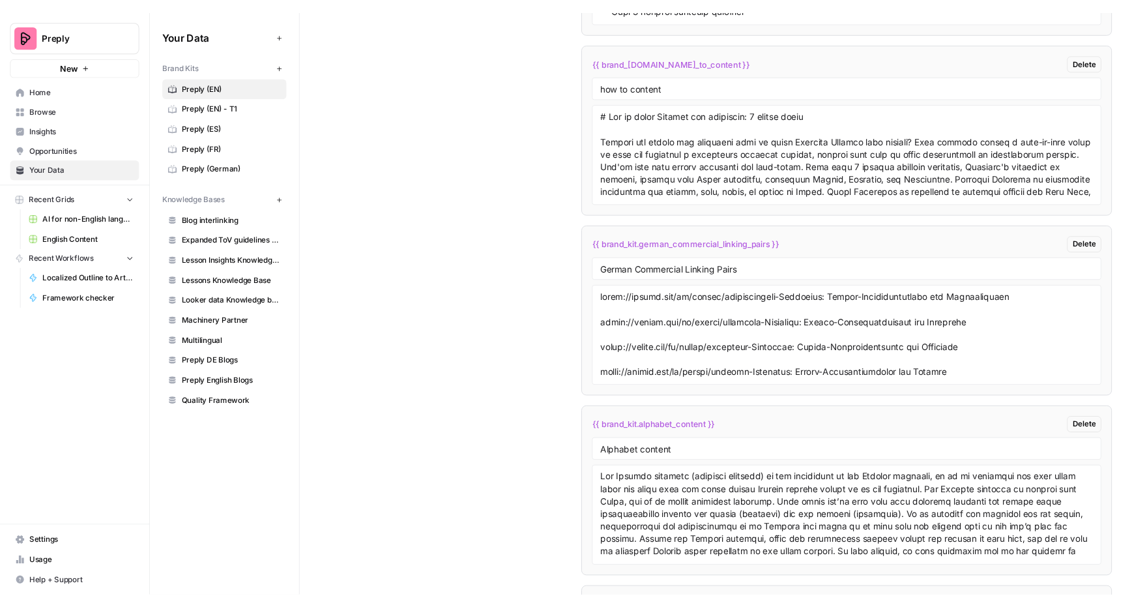
scroll to position [5910, 0]
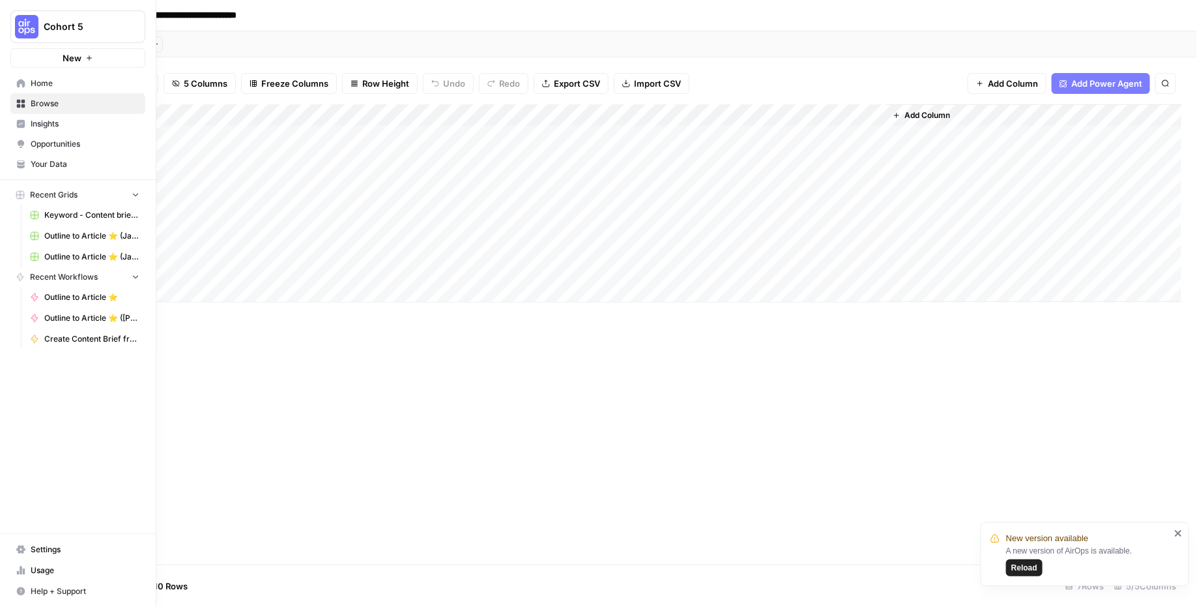
click at [17, 22] on img "Workspace: Cohort 5" at bounding box center [26, 26] width 23 height 23
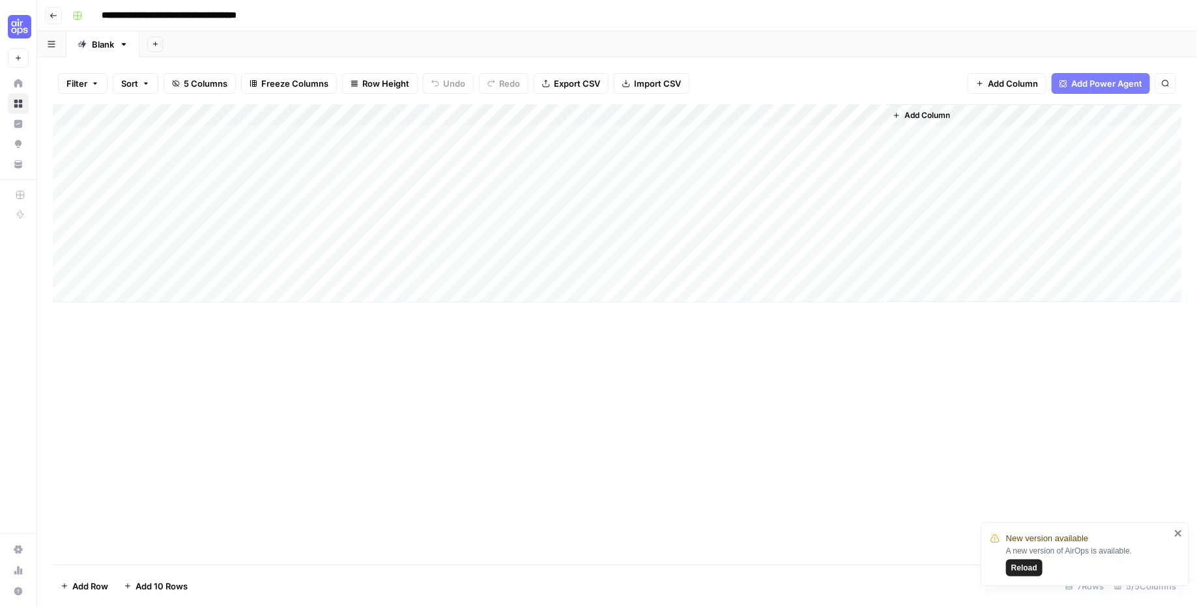
click at [55, 49] on button "button" at bounding box center [51, 43] width 29 height 25
click at [1027, 568] on span "Reload" at bounding box center [1025, 568] width 26 height 12
